Goal: Task Accomplishment & Management: Complete application form

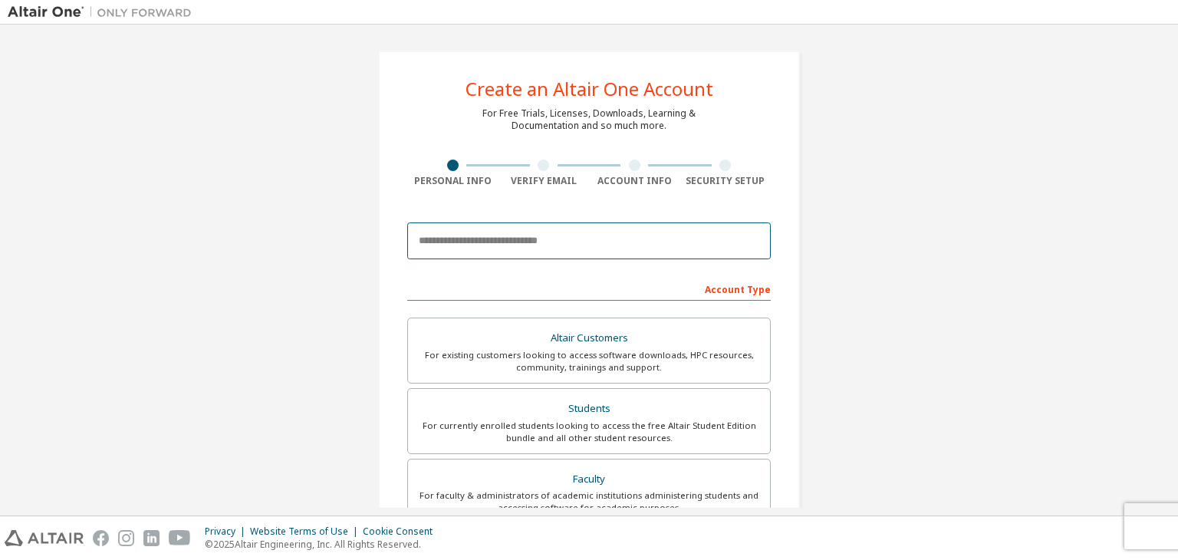
click at [575, 235] on input "email" at bounding box center [589, 240] width 364 height 37
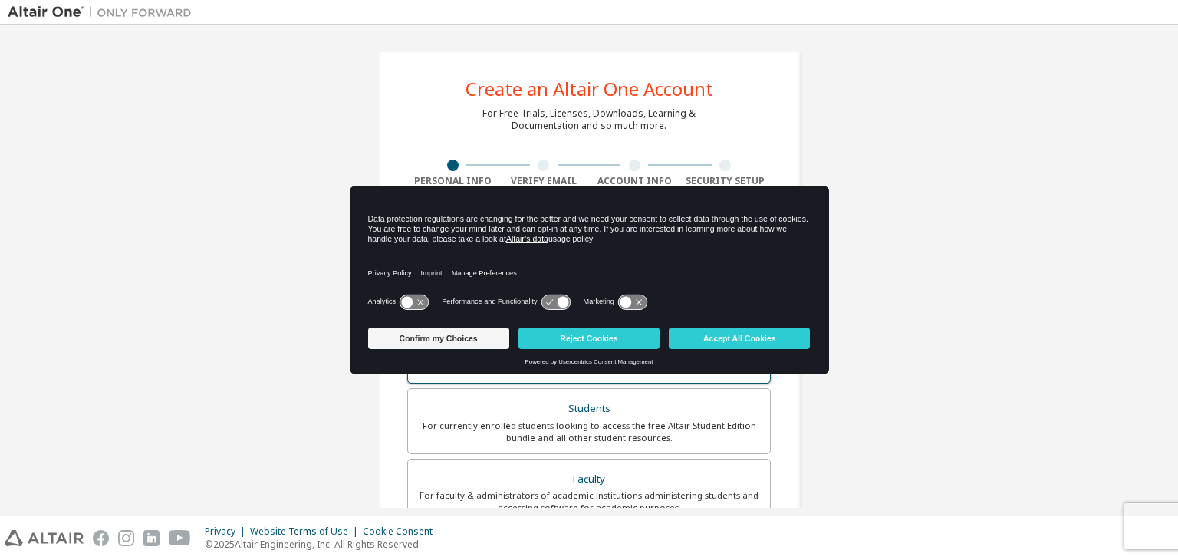
drag, startPoint x: 454, startPoint y: 347, endPoint x: 621, endPoint y: 337, distance: 167.5
click at [455, 347] on button "Confirm my Choices" at bounding box center [438, 338] width 141 height 21
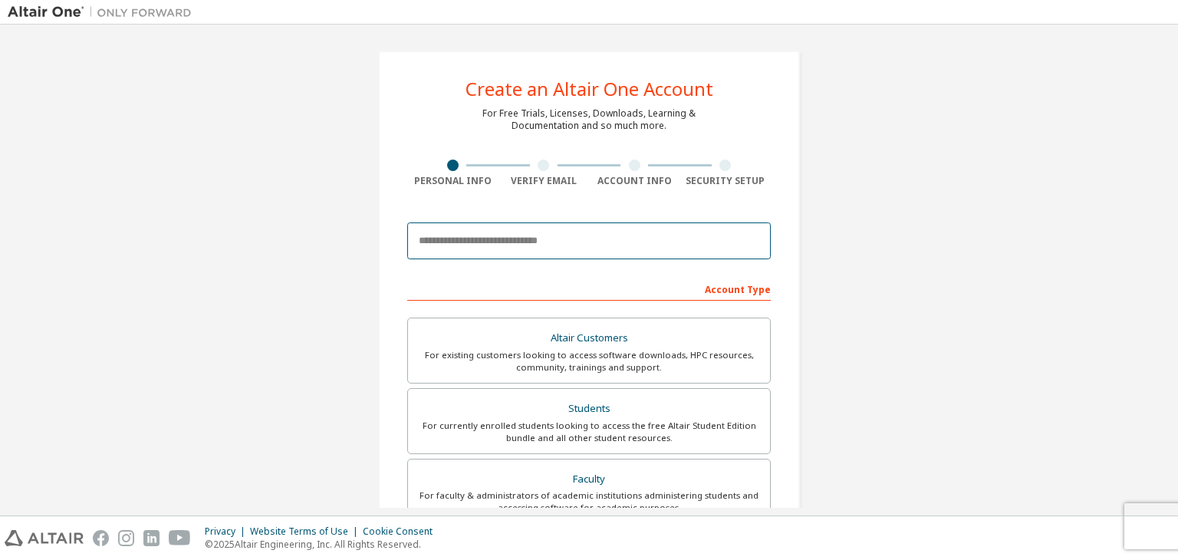
click at [501, 248] on input "email" at bounding box center [589, 240] width 364 height 37
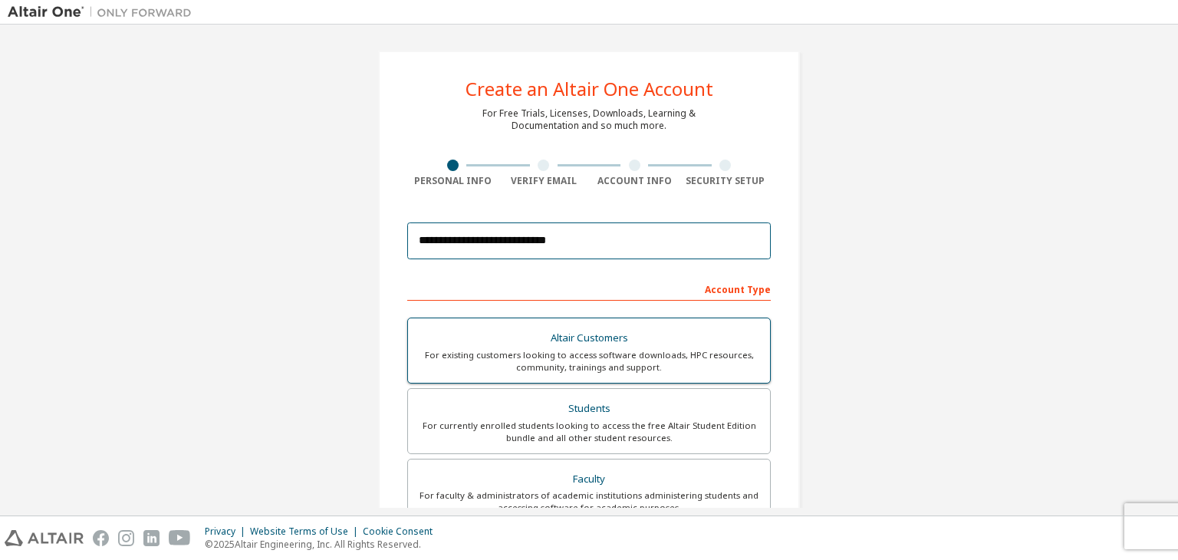
type input "**********"
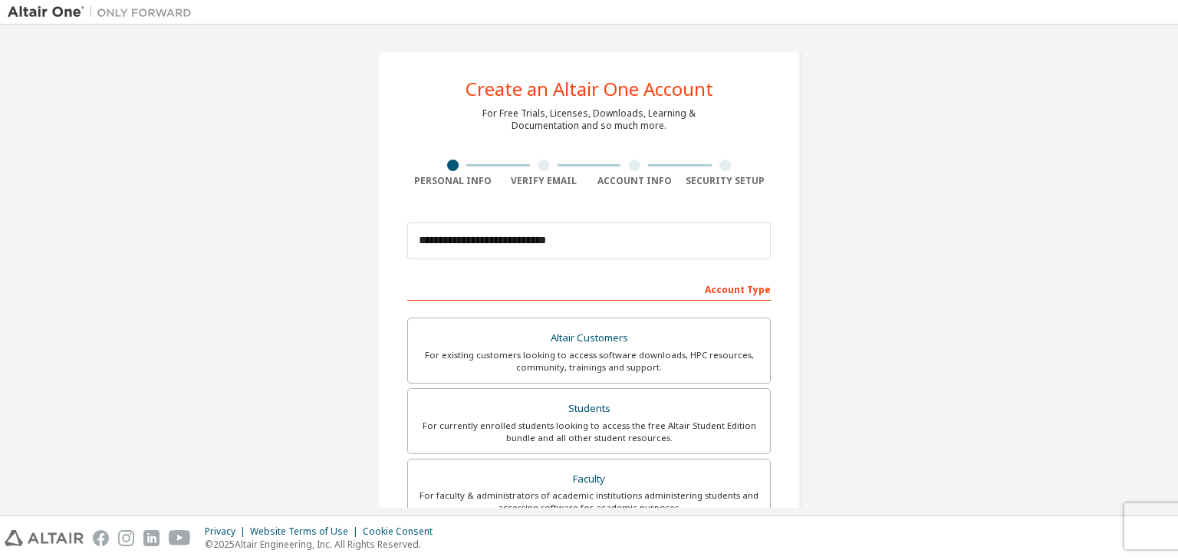
click at [643, 351] on div "For existing customers looking to access software downloads, HPC resources, com…" at bounding box center [589, 361] width 344 height 25
click at [599, 234] on input "**********" at bounding box center [589, 240] width 364 height 37
drag, startPoint x: 571, startPoint y: 226, endPoint x: 532, endPoint y: 243, distance: 42.2
click at [347, 236] on div "**********" at bounding box center [589, 438] width 1163 height 812
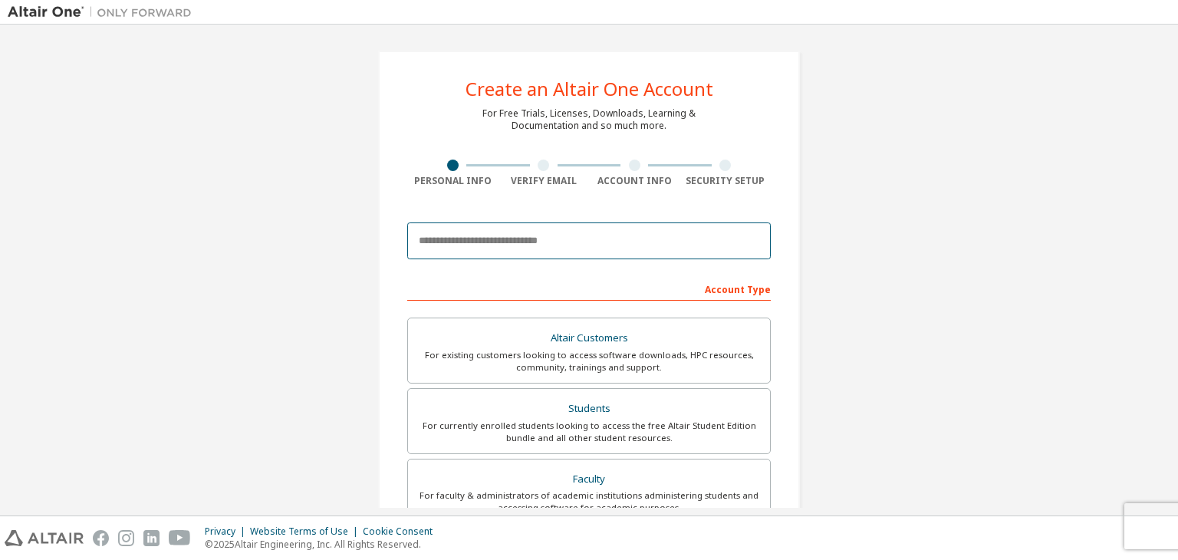
click at [624, 246] on input "email" at bounding box center [589, 240] width 364 height 37
click at [690, 240] on input "email" at bounding box center [589, 240] width 364 height 37
paste input "**********"
type input "**********"
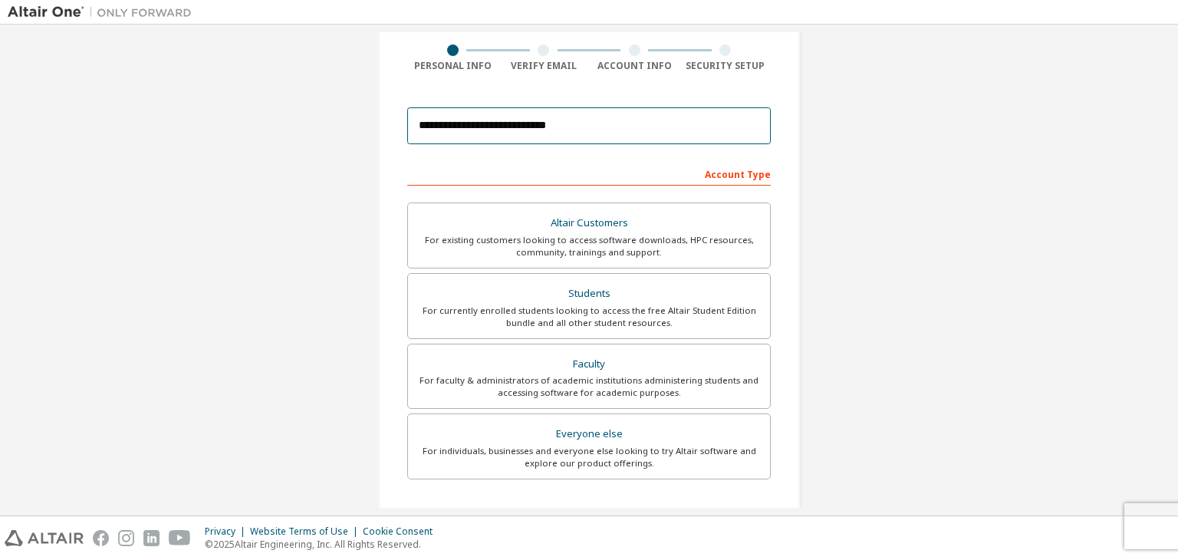
scroll to position [153, 0]
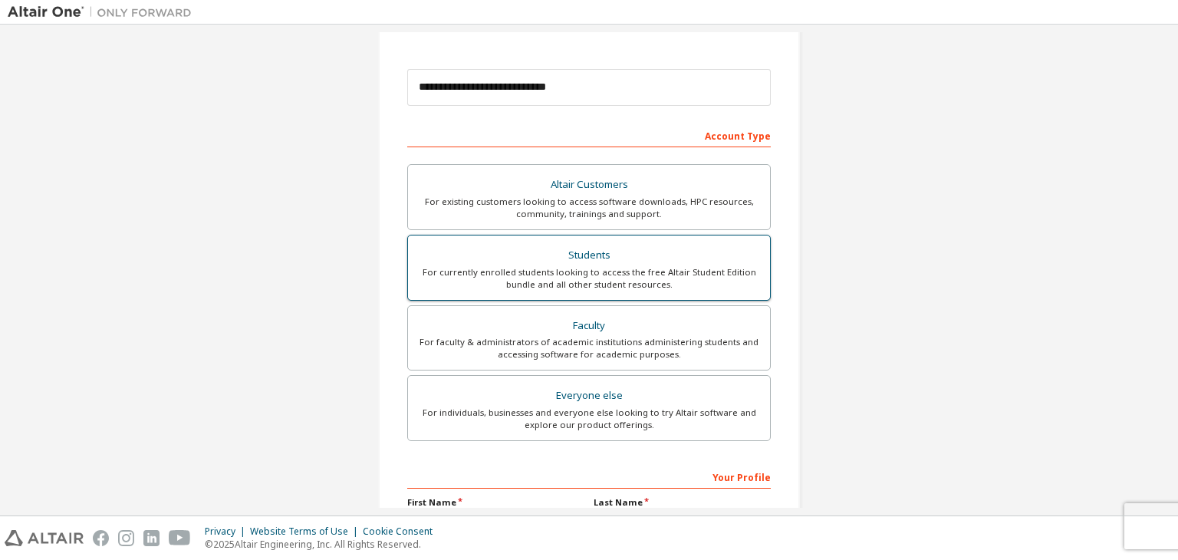
click at [683, 272] on div "For currently enrolled students looking to access the free Altair Student Editi…" at bounding box center [589, 278] width 344 height 25
click at [680, 268] on div "For currently enrolled students looking to access the free Altair Student Editi…" at bounding box center [589, 278] width 344 height 25
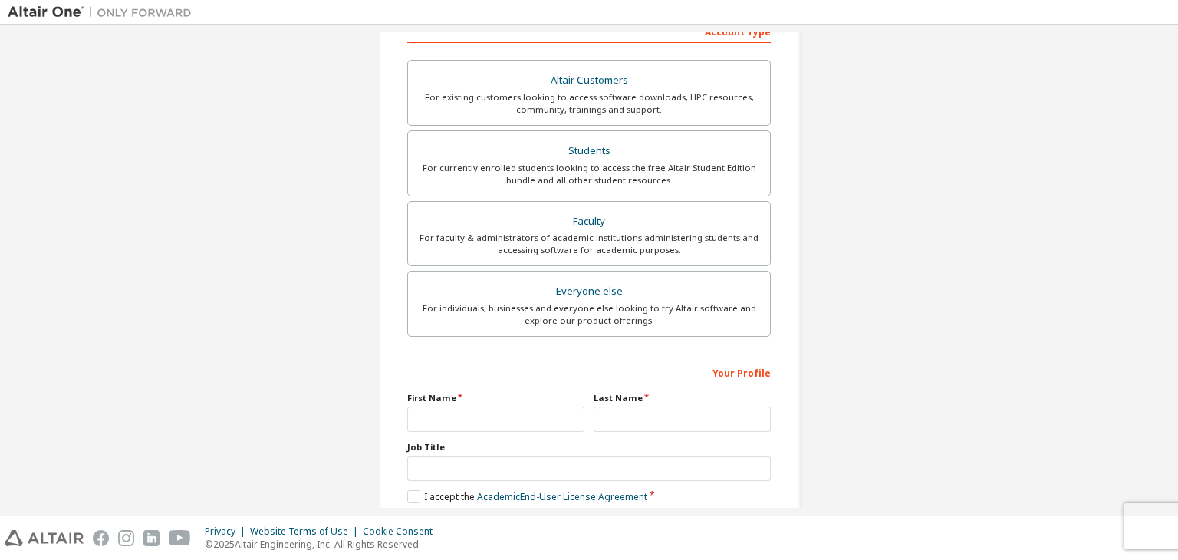
scroll to position [334, 0]
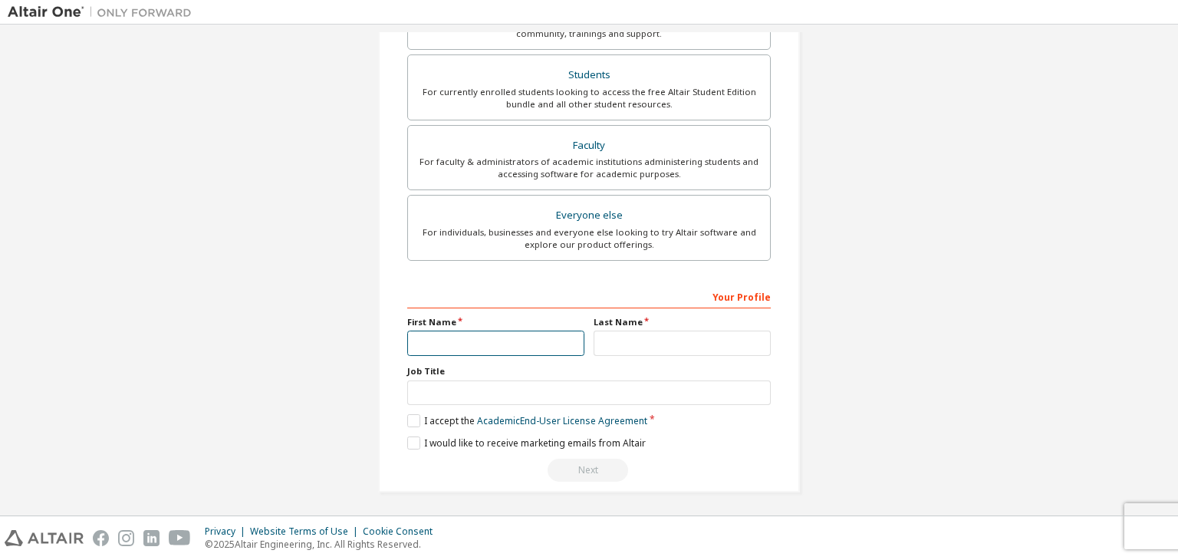
click at [482, 341] on input "text" at bounding box center [495, 343] width 177 height 25
type input "*******"
click at [706, 332] on input "text" at bounding box center [682, 343] width 177 height 25
type input "**********"
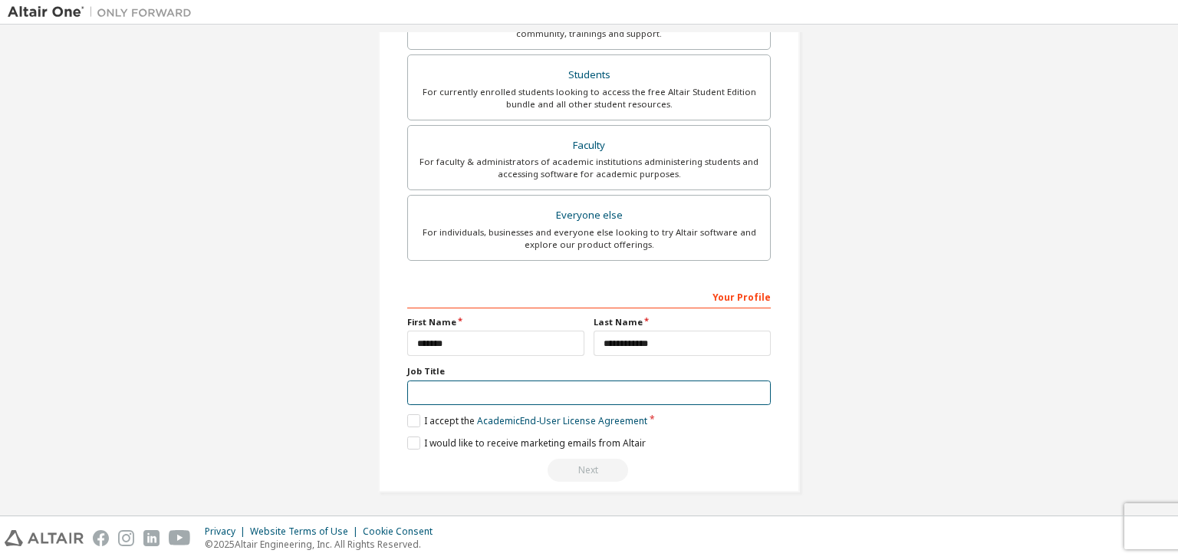
click at [561, 390] on input "text" at bounding box center [589, 392] width 364 height 25
type input "********"
type input "******"
click at [411, 418] on label "I accept the Academic End-User License Agreement" at bounding box center [527, 420] width 240 height 13
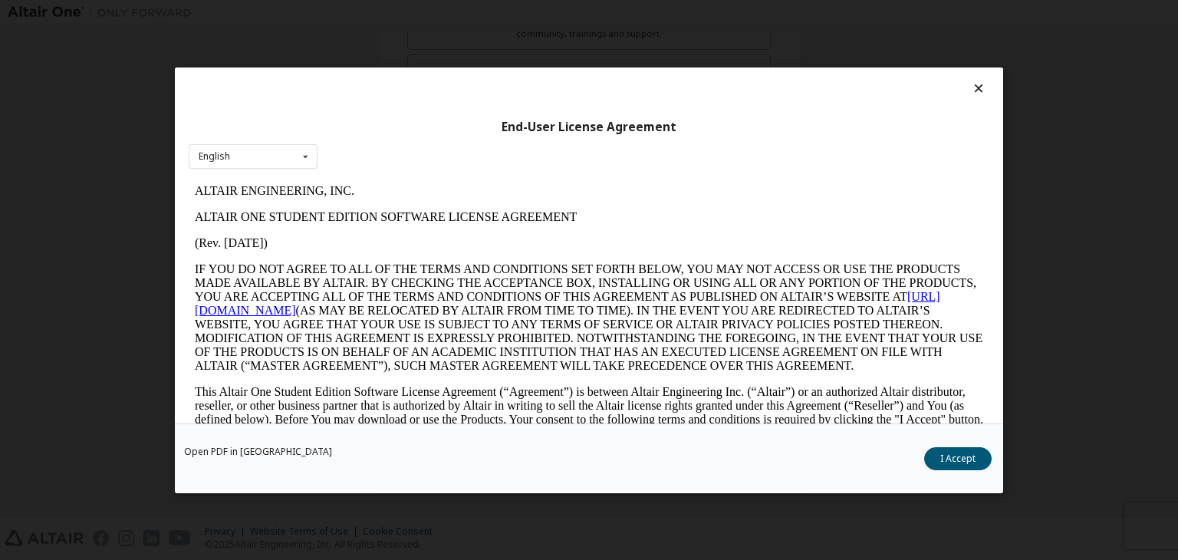
scroll to position [0, 0]
click at [301, 162] on icon at bounding box center [305, 156] width 19 height 24
click at [509, 164] on div "End-User License Agreement English English" at bounding box center [589, 246] width 828 height 356
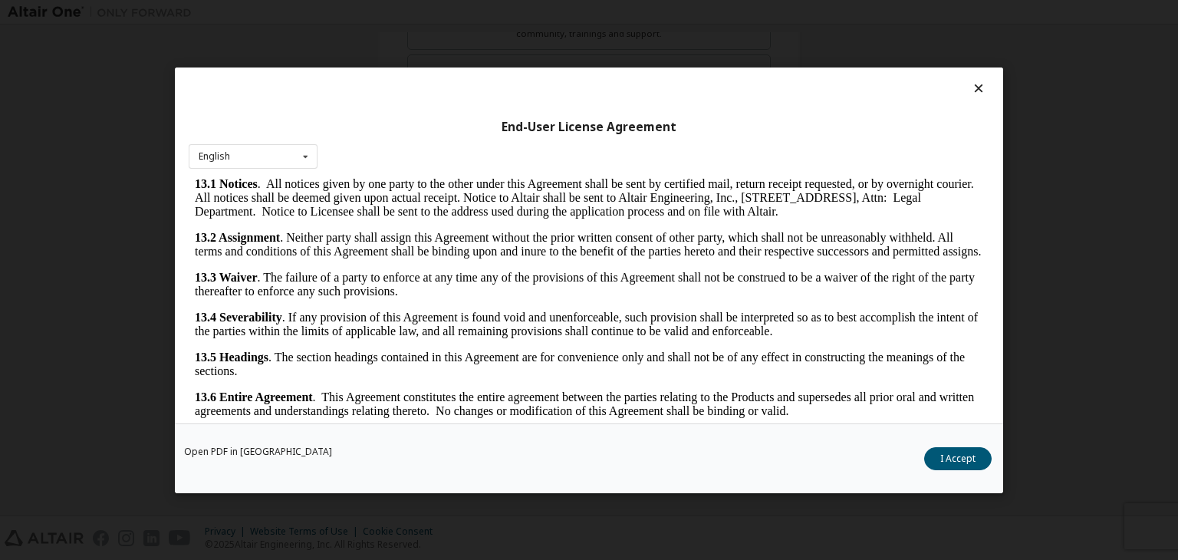
scroll to position [2563, 0]
click at [965, 457] on button "I Accept" at bounding box center [958, 458] width 68 height 23
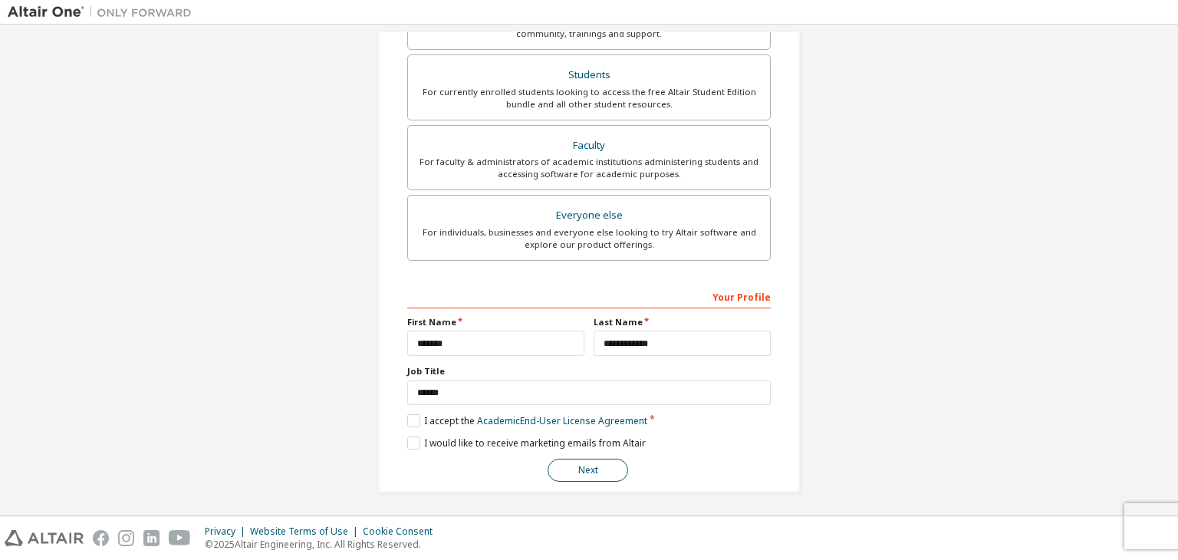
click at [607, 467] on button "Next" at bounding box center [588, 470] width 81 height 23
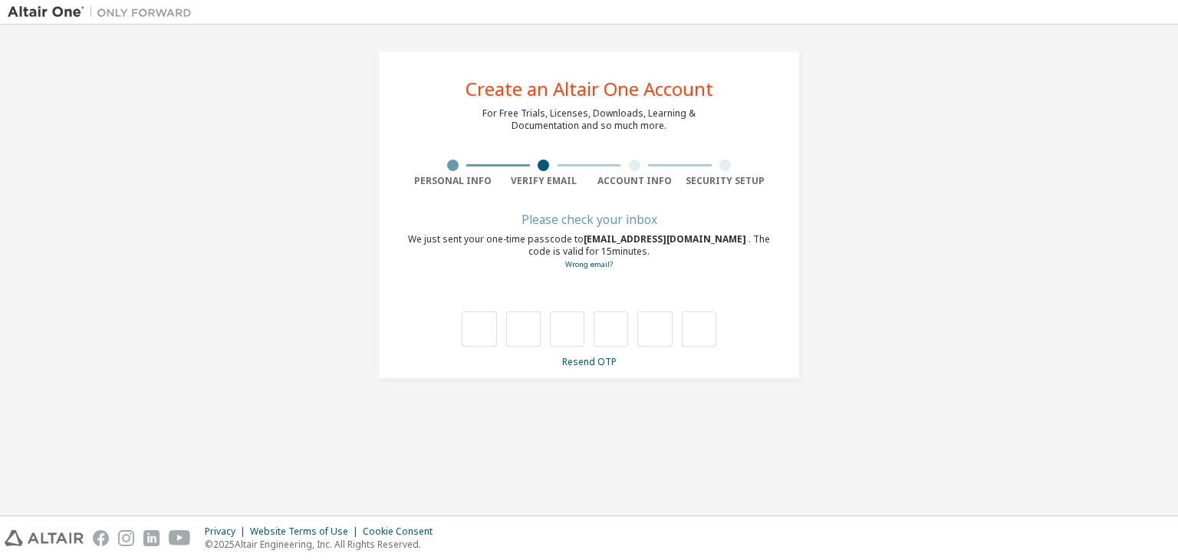
scroll to position [0, 0]
type input "*"
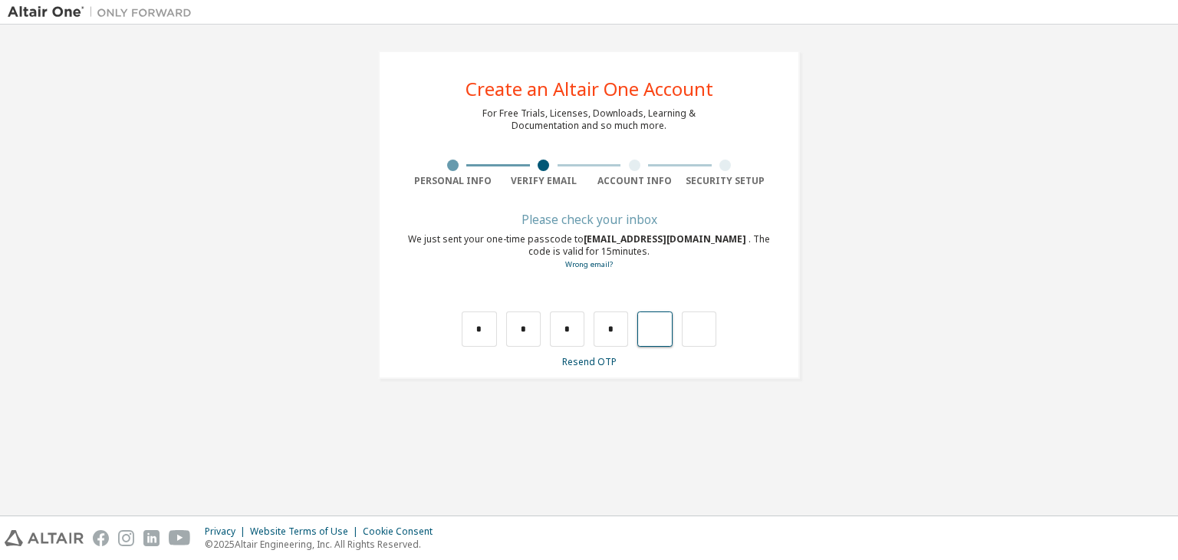
type input "*"
click at [491, 335] on input "text" at bounding box center [479, 328] width 35 height 35
type input "*"
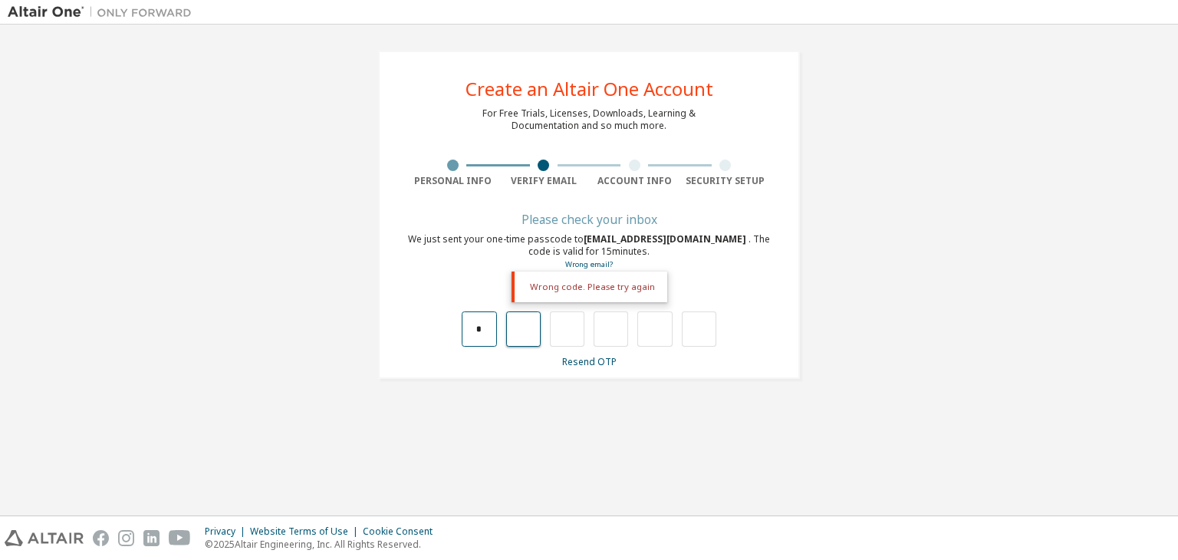
type input "*"
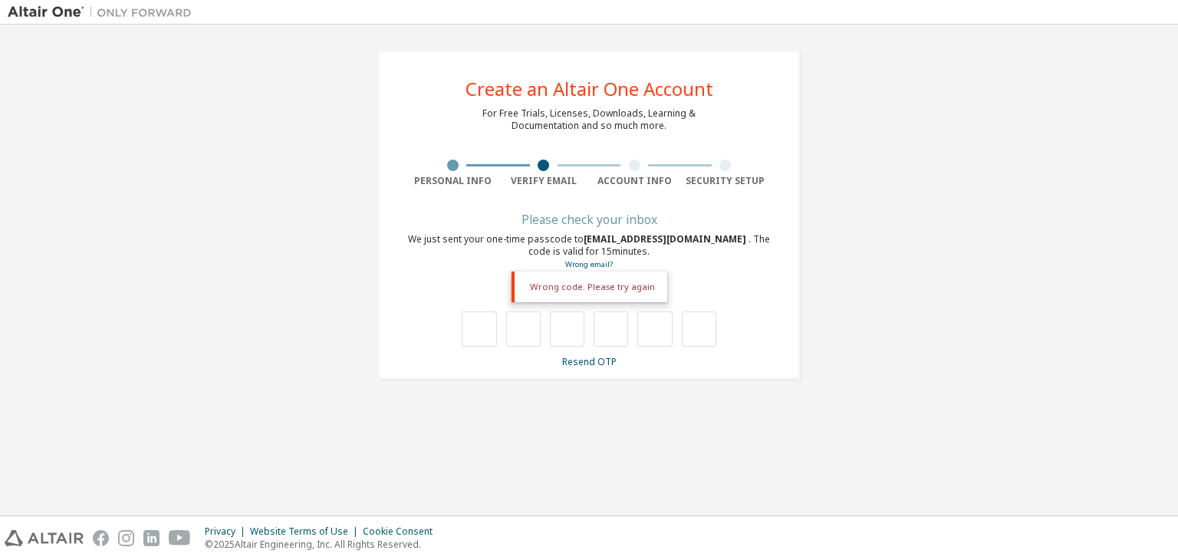
click at [565, 292] on div "Wrong code. Please try again" at bounding box center [590, 287] width 156 height 31
click at [488, 333] on input "text" at bounding box center [479, 328] width 35 height 35
type input "*"
click at [525, 330] on input "*" at bounding box center [523, 328] width 35 height 35
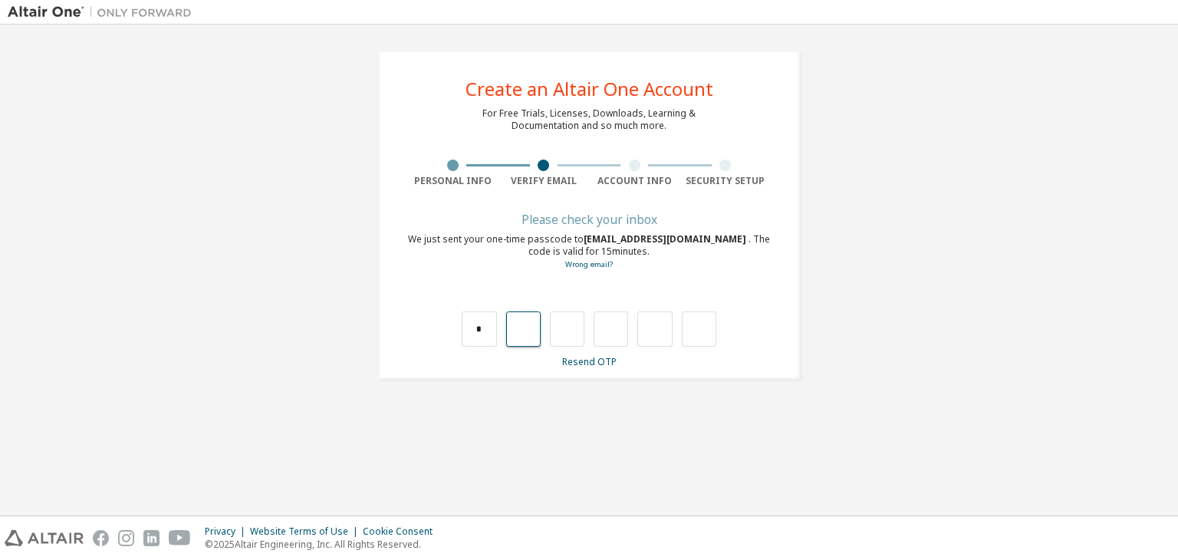
type input "*"
click at [532, 335] on input "*" at bounding box center [523, 328] width 35 height 35
type input "*"
click at [532, 335] on input "*" at bounding box center [523, 328] width 35 height 35
click at [522, 322] on input "text" at bounding box center [523, 328] width 35 height 35
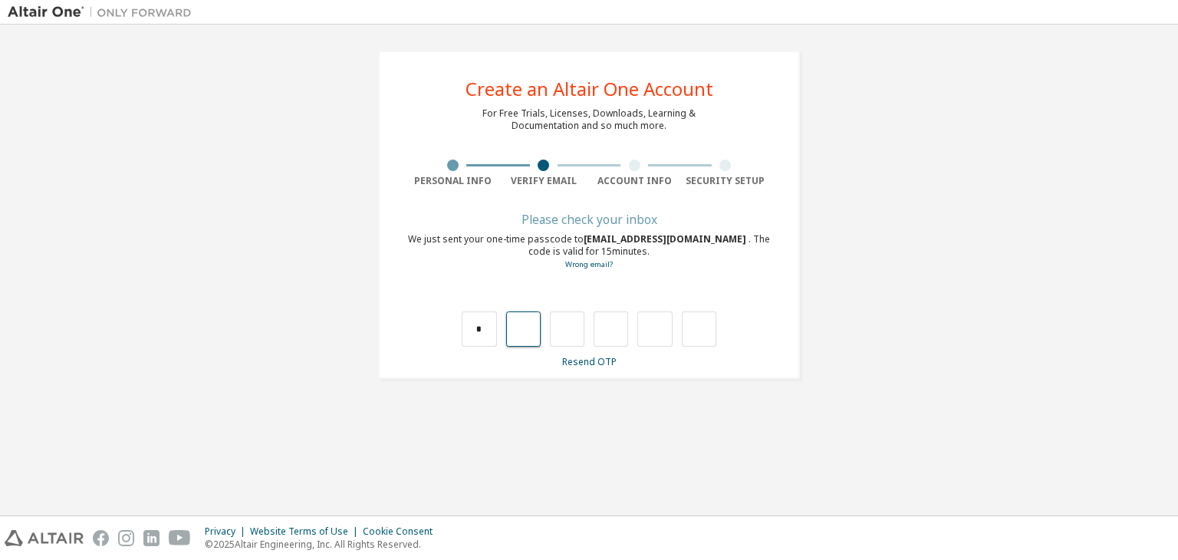
type input "*"
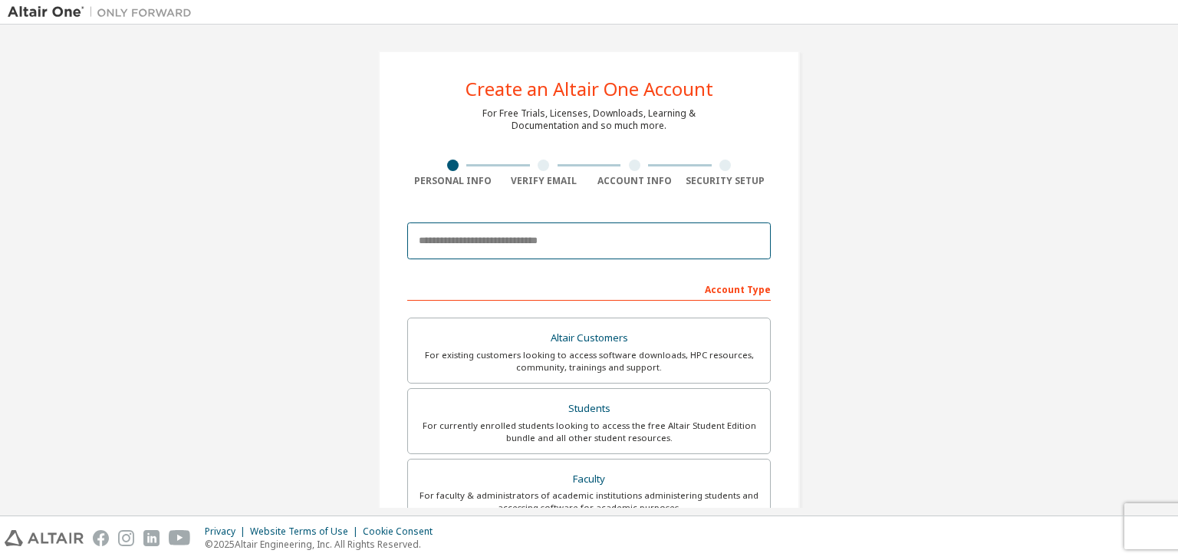
drag, startPoint x: 555, startPoint y: 236, endPoint x: 580, endPoint y: 242, distance: 25.3
click at [555, 236] on input "email" at bounding box center [589, 240] width 364 height 37
